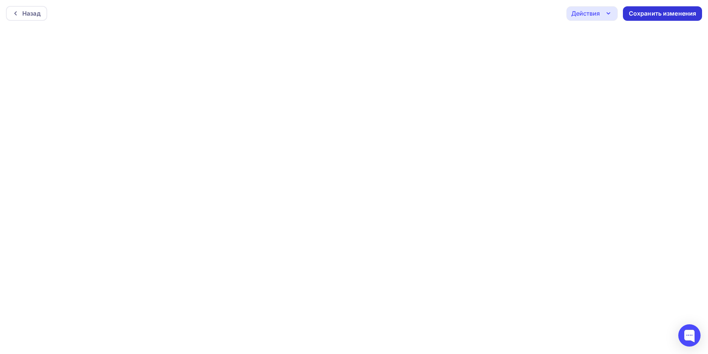
click at [648, 13] on div "Сохранить изменения" at bounding box center [662, 13] width 68 height 9
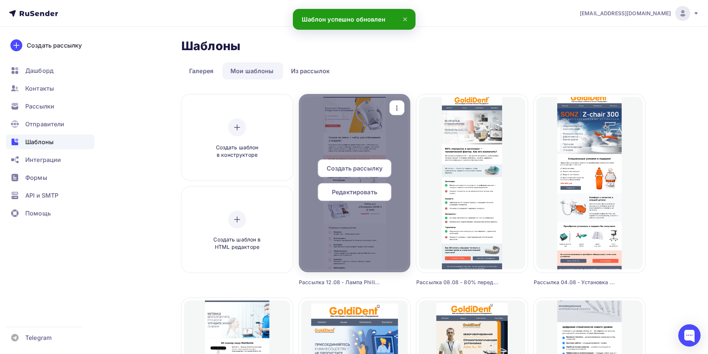
click at [355, 193] on span "Редактировать" at bounding box center [354, 192] width 45 height 9
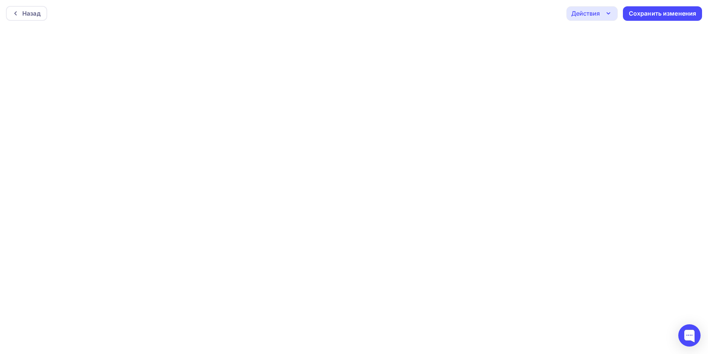
scroll to position [2, 0]
click at [597, 15] on div "Действия" at bounding box center [585, 11] width 29 height 9
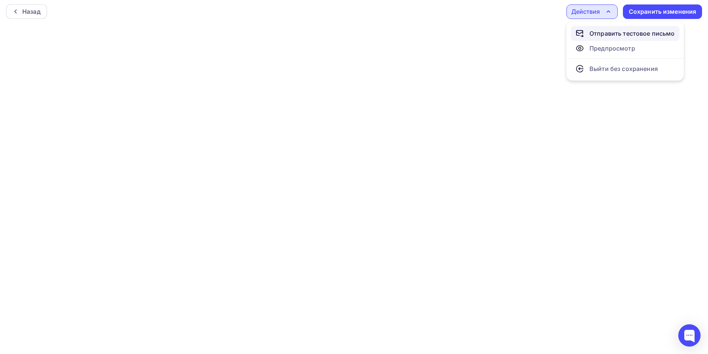
click at [594, 34] on div "Отправить тестовое письмо" at bounding box center [631, 33] width 85 height 9
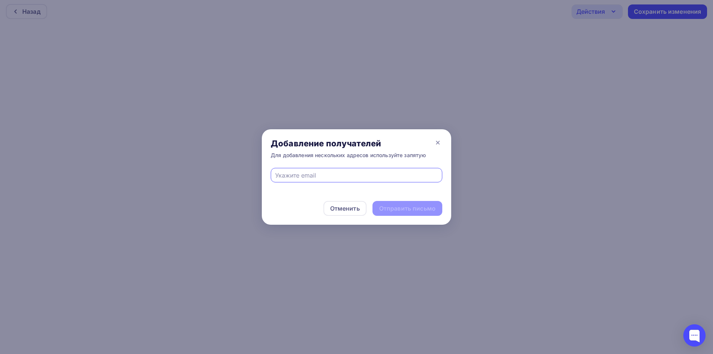
drag, startPoint x: 323, startPoint y: 175, endPoint x: 322, endPoint y: 180, distance: 4.5
click at [323, 175] on input "text" at bounding box center [356, 175] width 163 height 9
type input "[EMAIL_ADDRESS][DOMAIN_NAME]"
click at [411, 205] on div "Отправить письмо" at bounding box center [407, 208] width 56 height 9
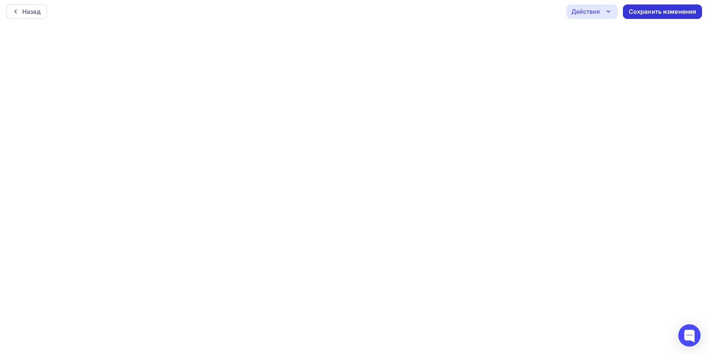
click at [663, 18] on div "Сохранить изменения" at bounding box center [661, 11] width 79 height 14
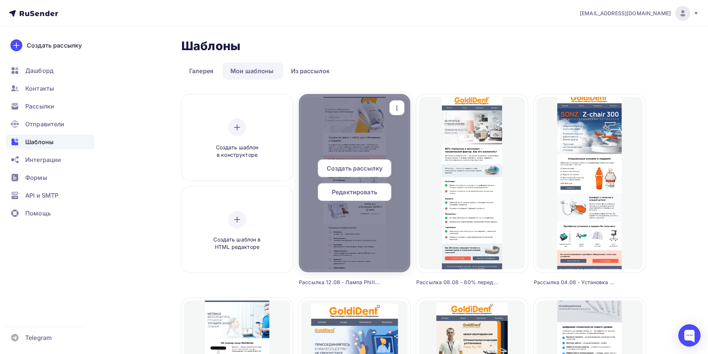
click at [350, 193] on span "Редактировать" at bounding box center [354, 192] width 45 height 9
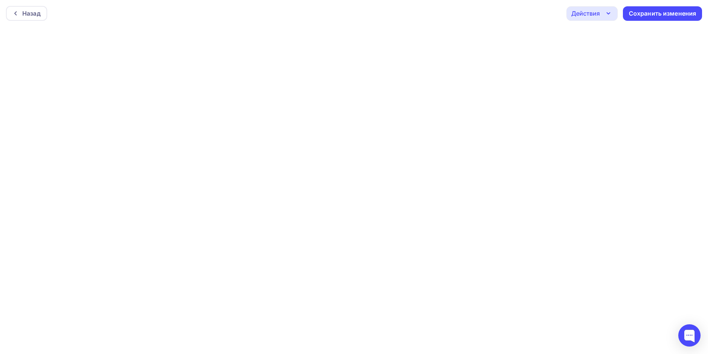
click at [583, 13] on div "Действия" at bounding box center [585, 13] width 29 height 9
click at [594, 38] on div "Отправить тестовое письмо" at bounding box center [631, 35] width 85 height 9
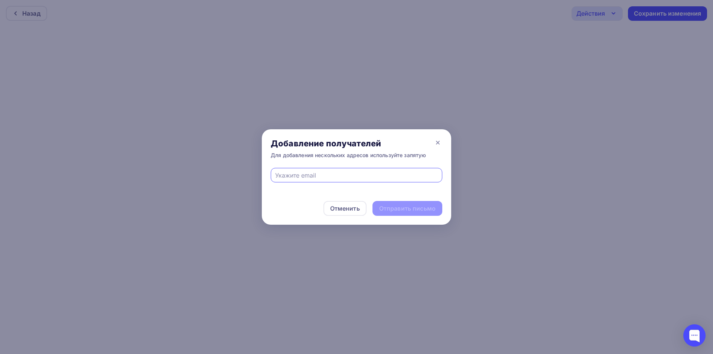
click at [338, 176] on input "text" at bounding box center [356, 175] width 163 height 9
type input "[EMAIL_ADDRESS][DOMAIN_NAME]"
drag, startPoint x: 414, startPoint y: 212, endPoint x: 385, endPoint y: 185, distance: 39.7
click at [414, 212] on div "Отправить письмо" at bounding box center [407, 208] width 56 height 9
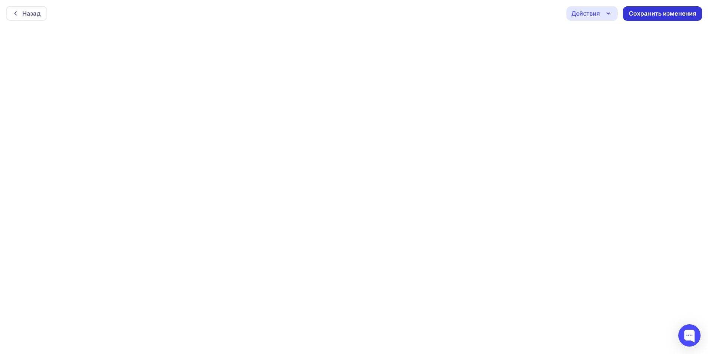
click at [676, 17] on div "Сохранить изменения" at bounding box center [662, 13] width 68 height 9
